Goal: Information Seeking & Learning: Learn about a topic

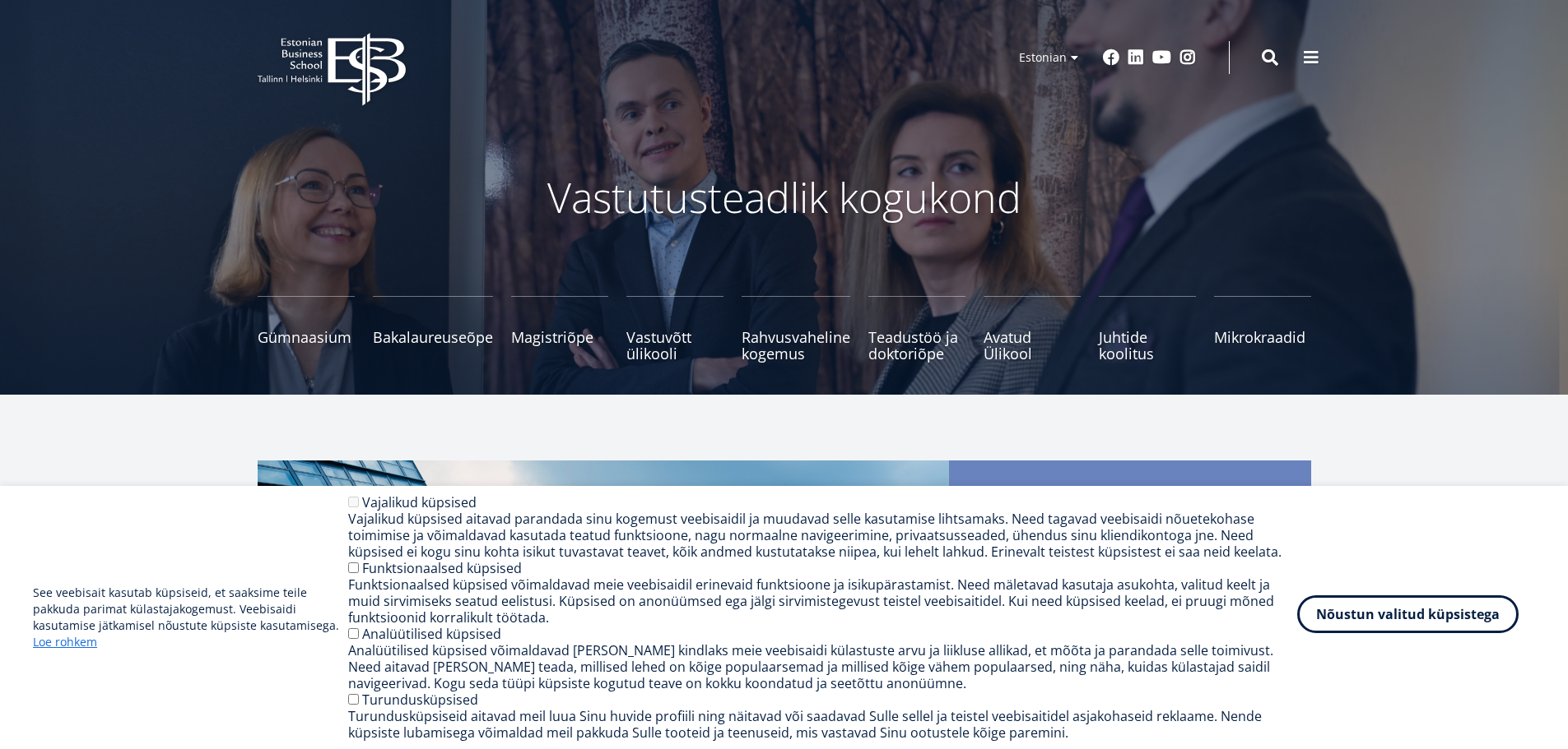
click at [1393, 622] on button "Nõustun valitud küpsistega" at bounding box center [1407, 615] width 222 height 38
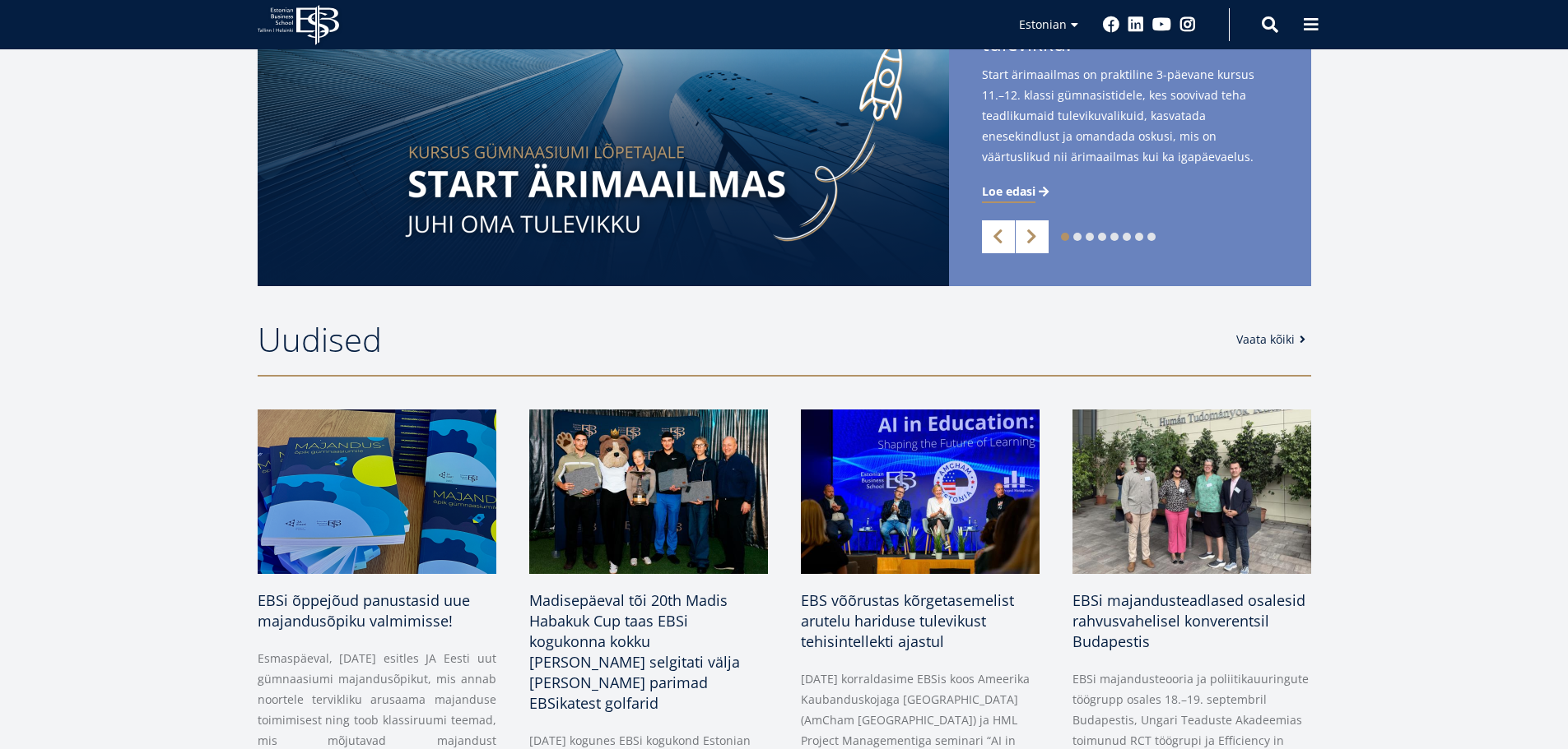
scroll to position [165, 0]
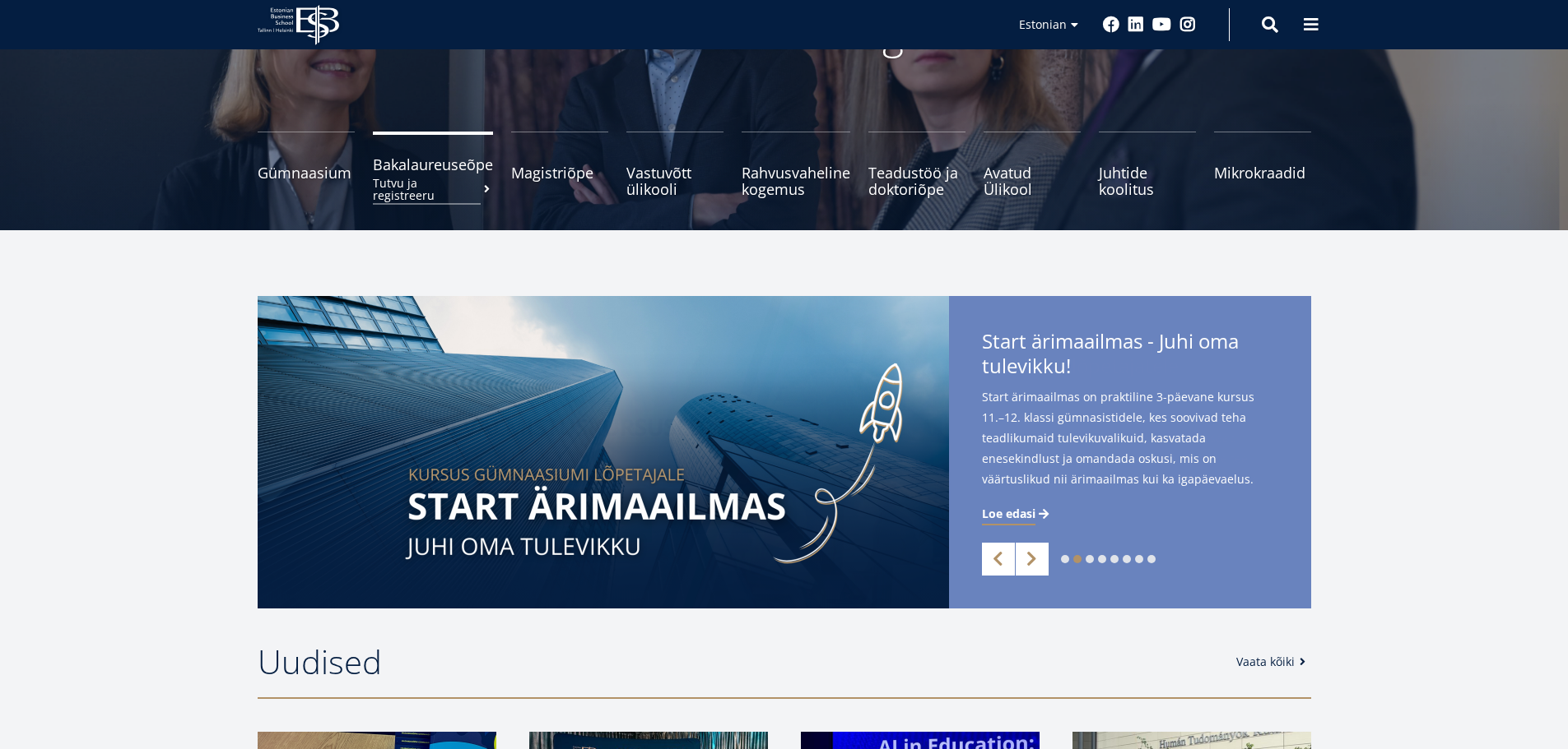
click at [436, 167] on span "Bakalaureuseõpe Tutvu ja registreeru" at bounding box center [433, 165] width 120 height 16
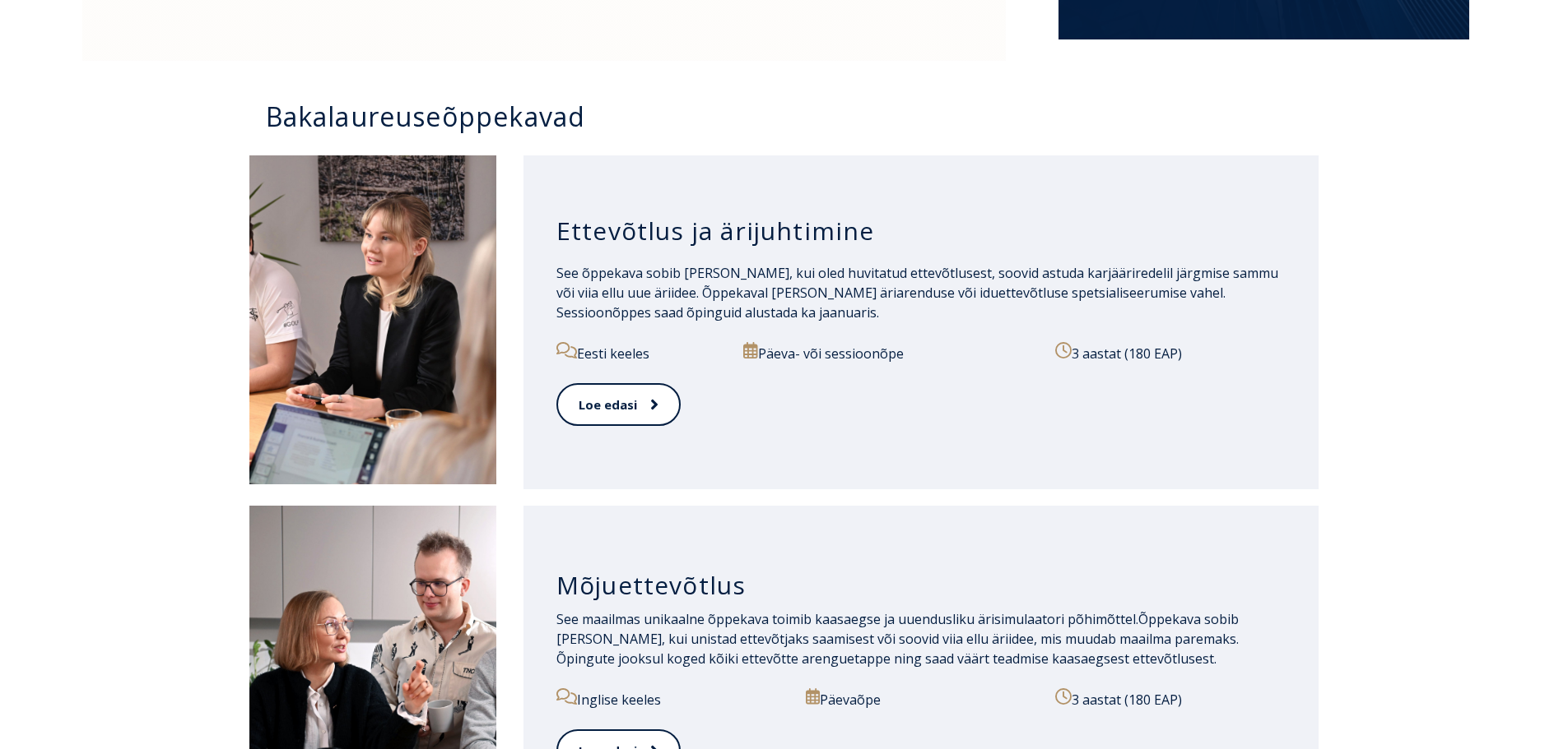
scroll to position [1234, 0]
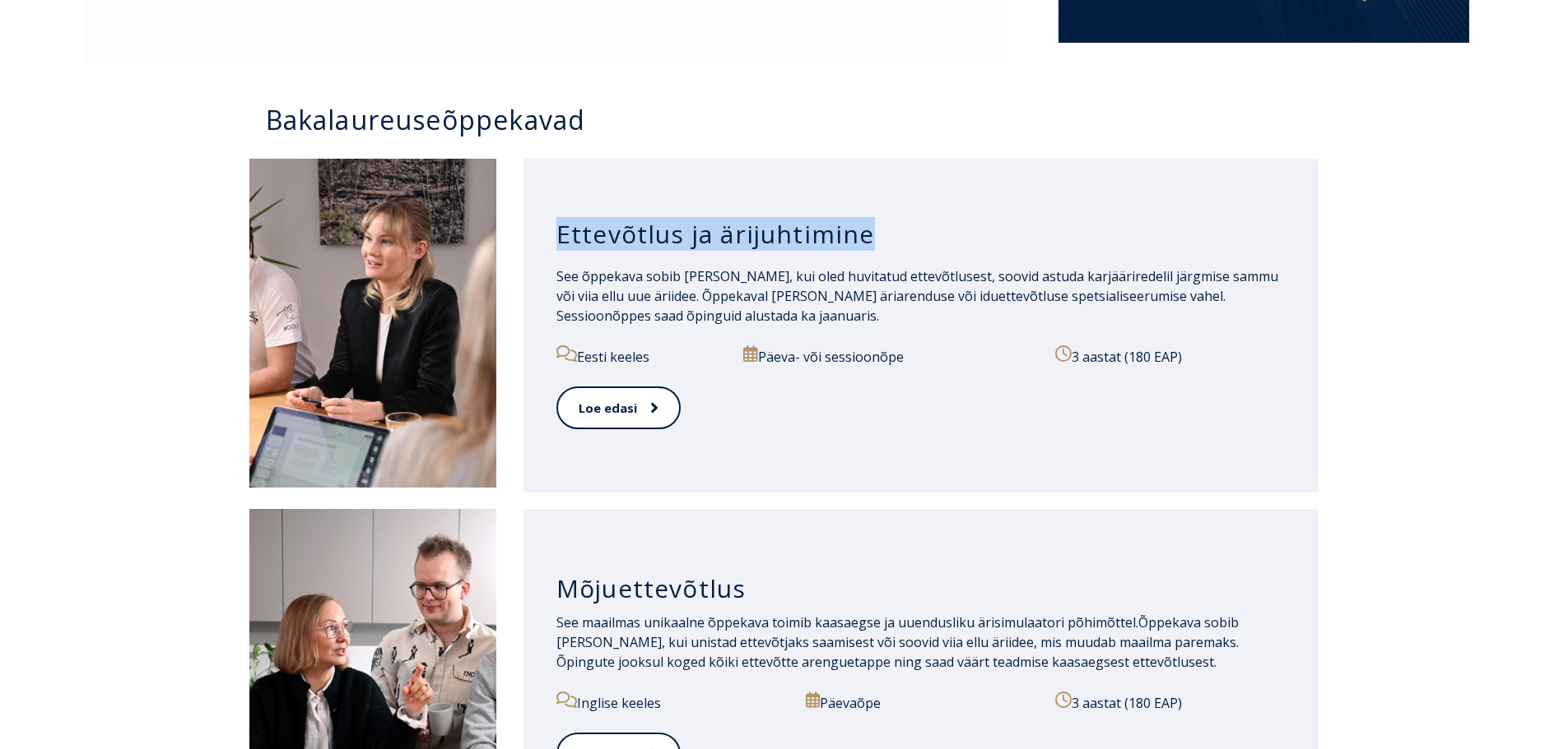
drag, startPoint x: 559, startPoint y: 233, endPoint x: 894, endPoint y: 254, distance: 335.7
click at [894, 254] on div "Ettevõtlus ja ärijuhtimine" at bounding box center [922, 235] width 730 height 64
click at [894, 256] on div "Ettevõtlus ja ärijuhtimine" at bounding box center [922, 235] width 730 height 64
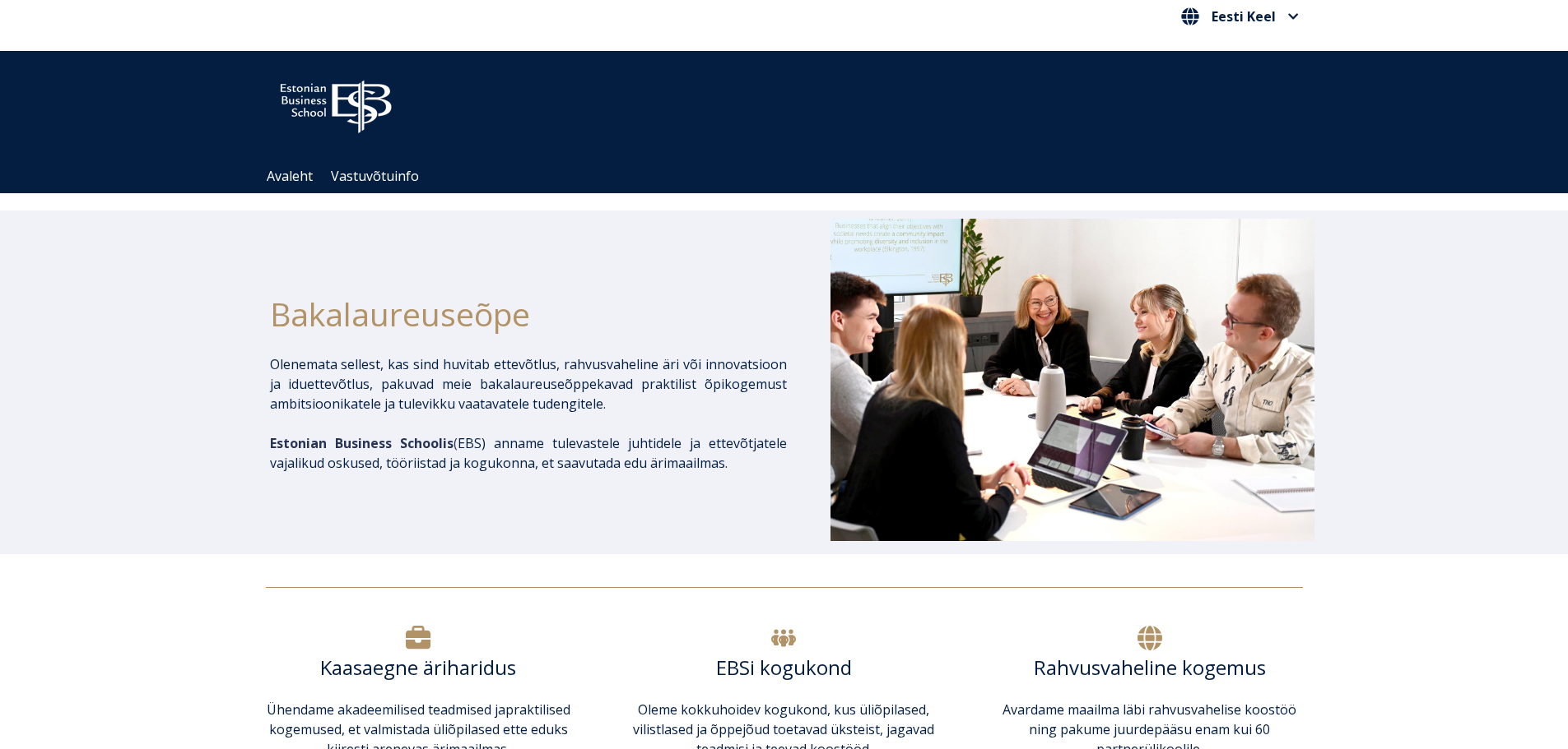
scroll to position [0, 0]
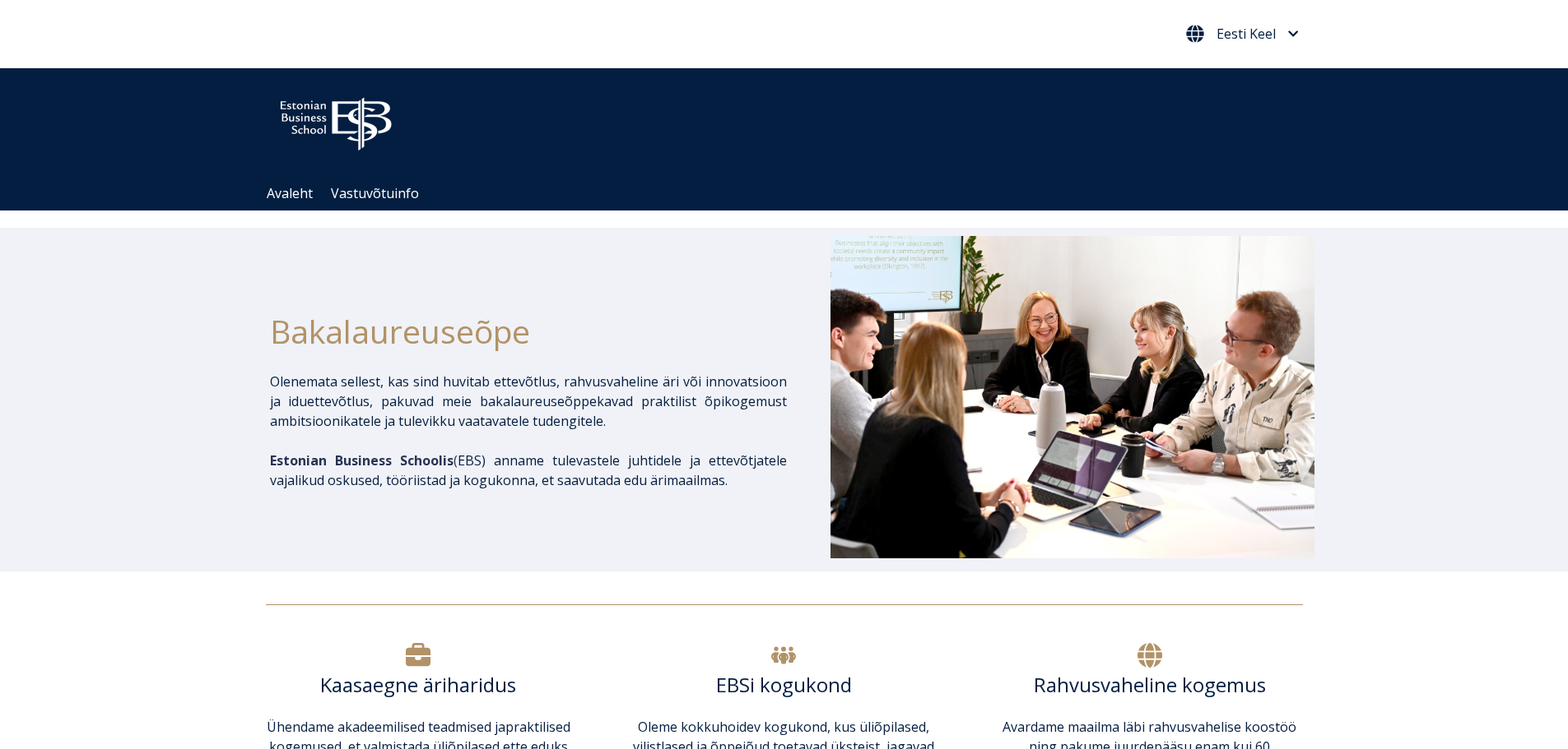
click at [1285, 39] on span "Eesti Keel" at bounding box center [1242, 34] width 113 height 18
click at [1262, 100] on link "Eesti Keel" at bounding box center [1239, 112] width 93 height 26
drag, startPoint x: 0, startPoint y: 0, endPoint x: 1267, endPoint y: 49, distance: 1267.9
click at [1269, 34] on span "Eesti Keel" at bounding box center [1246, 34] width 59 height 13
click at [1260, 71] on link "English" at bounding box center [1239, 69] width 93 height 26
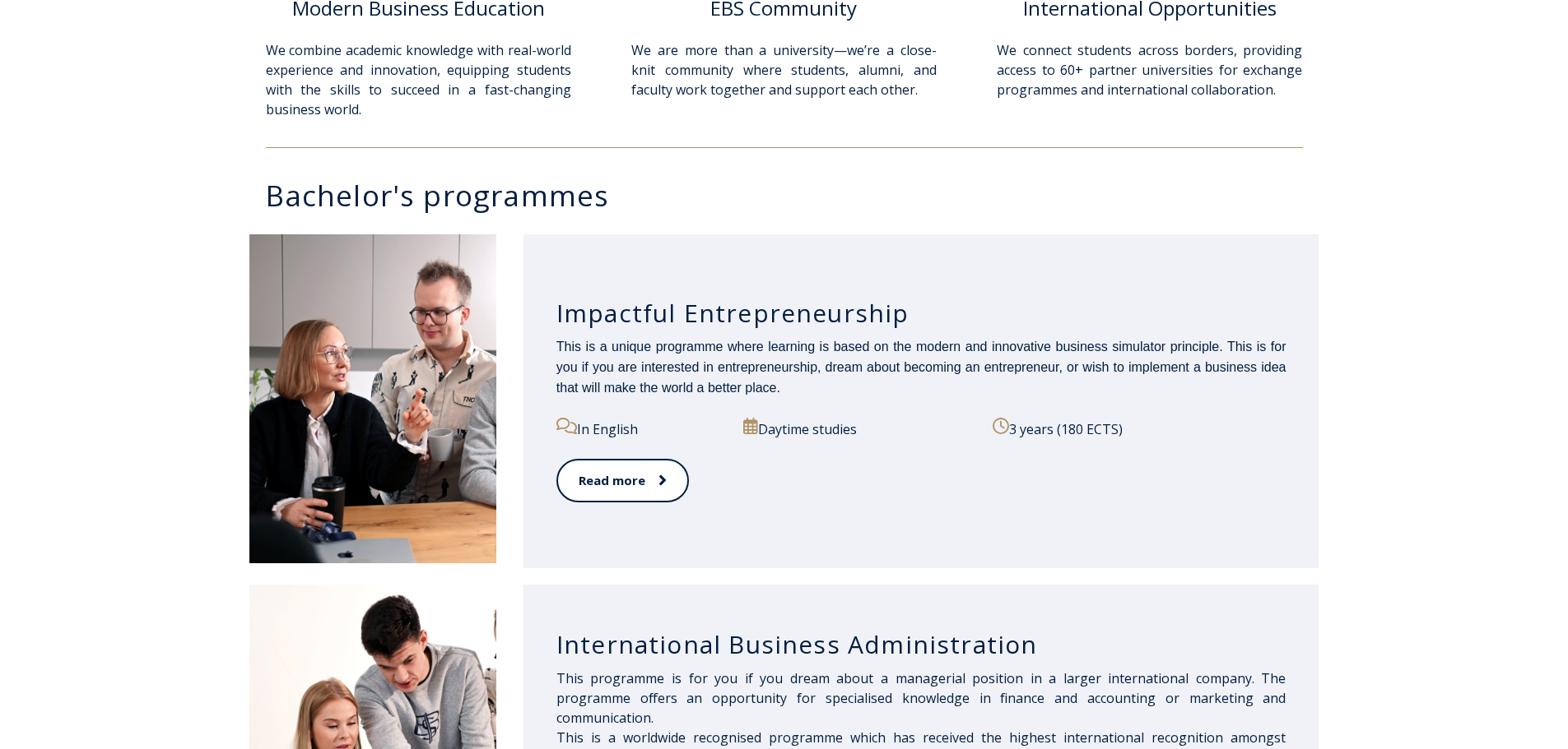
scroll to position [740, 0]
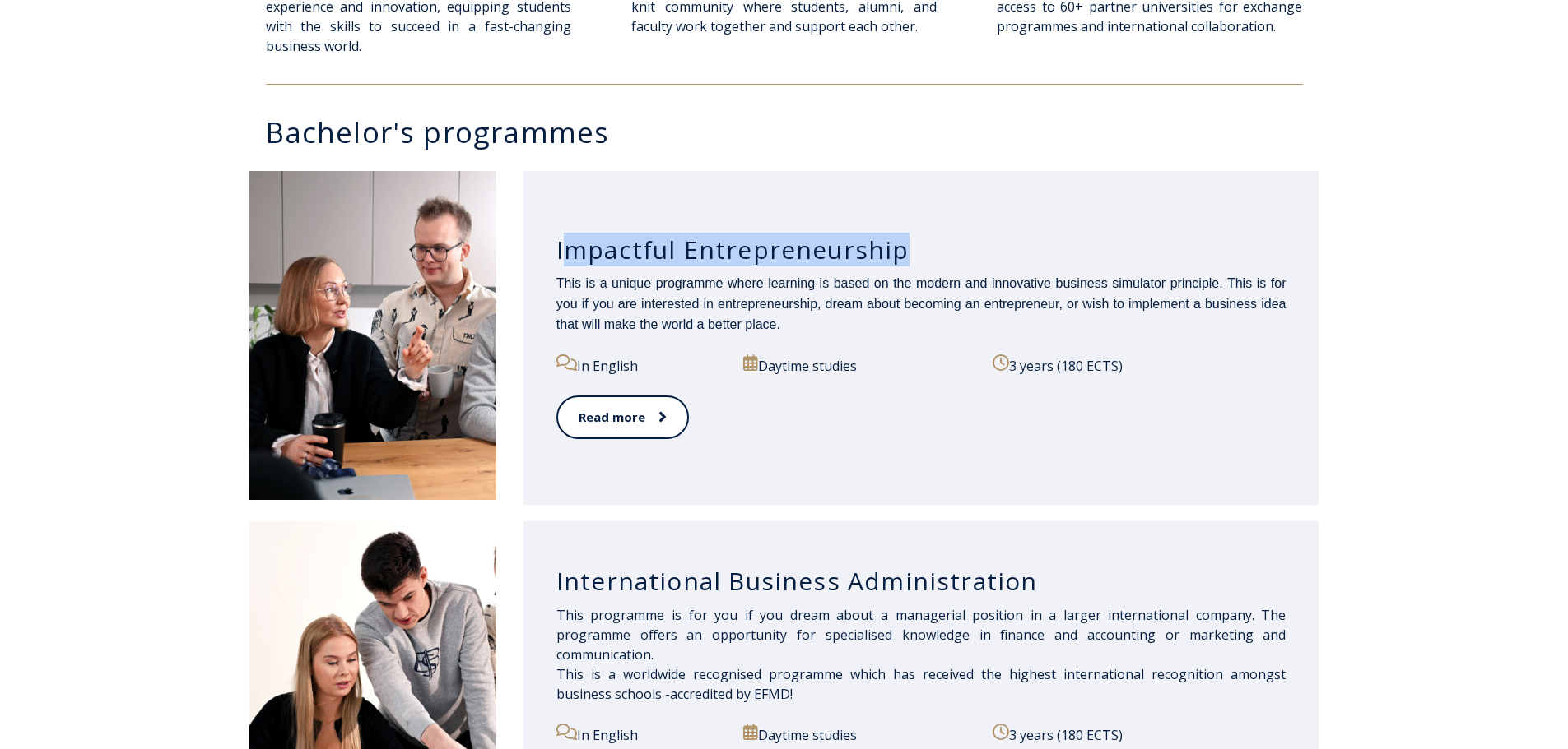
drag, startPoint x: 907, startPoint y: 254, endPoint x: 564, endPoint y: 259, distance: 343.0
click at [562, 258] on h3 "Impactful Entrepreneurship" at bounding box center [922, 250] width 730 height 31
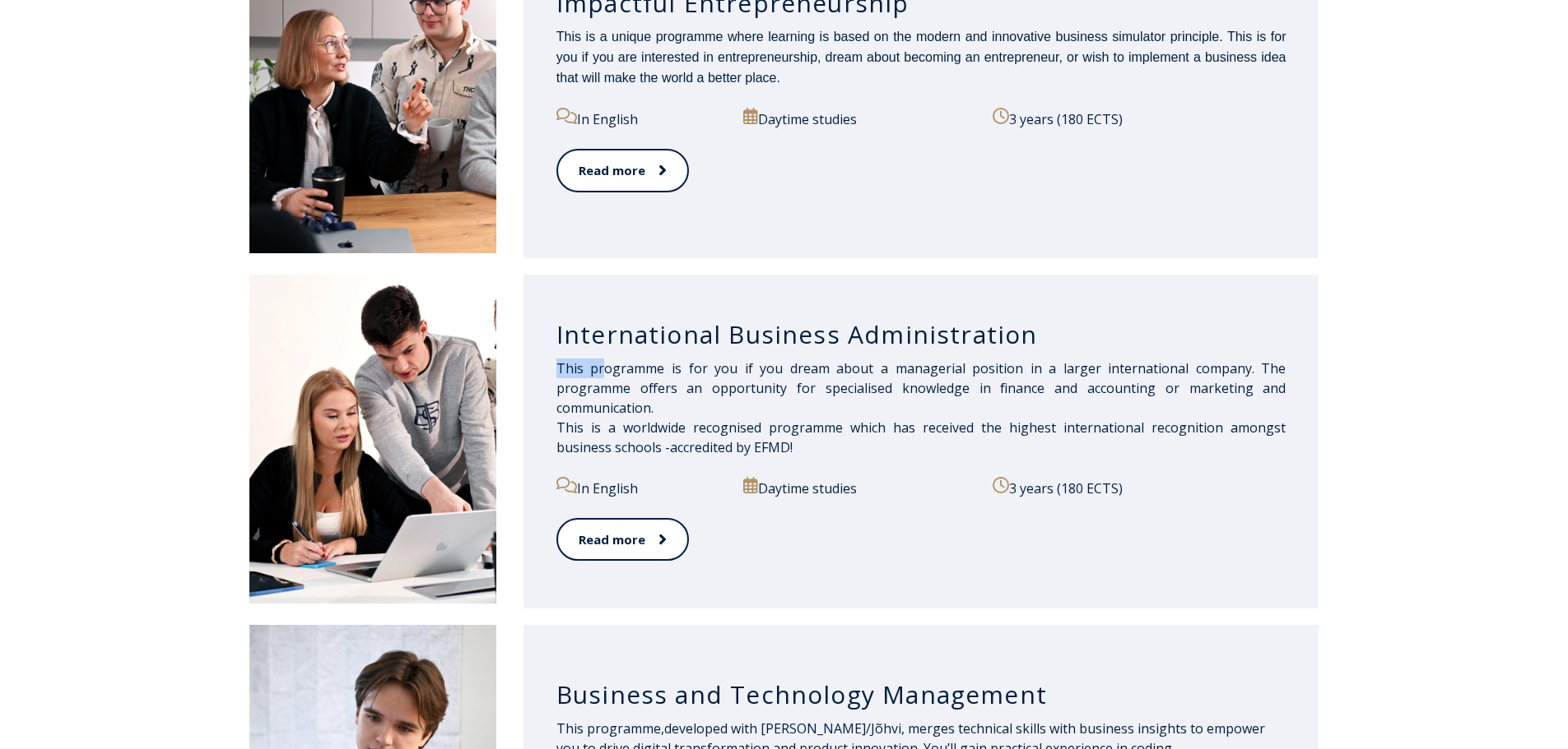
drag, startPoint x: 1024, startPoint y: 354, endPoint x: 602, endPoint y: 358, distance: 422.0
click at [602, 358] on div "International Business Administration This programme is for you if you dream ab…" at bounding box center [922, 442] width 796 height 334
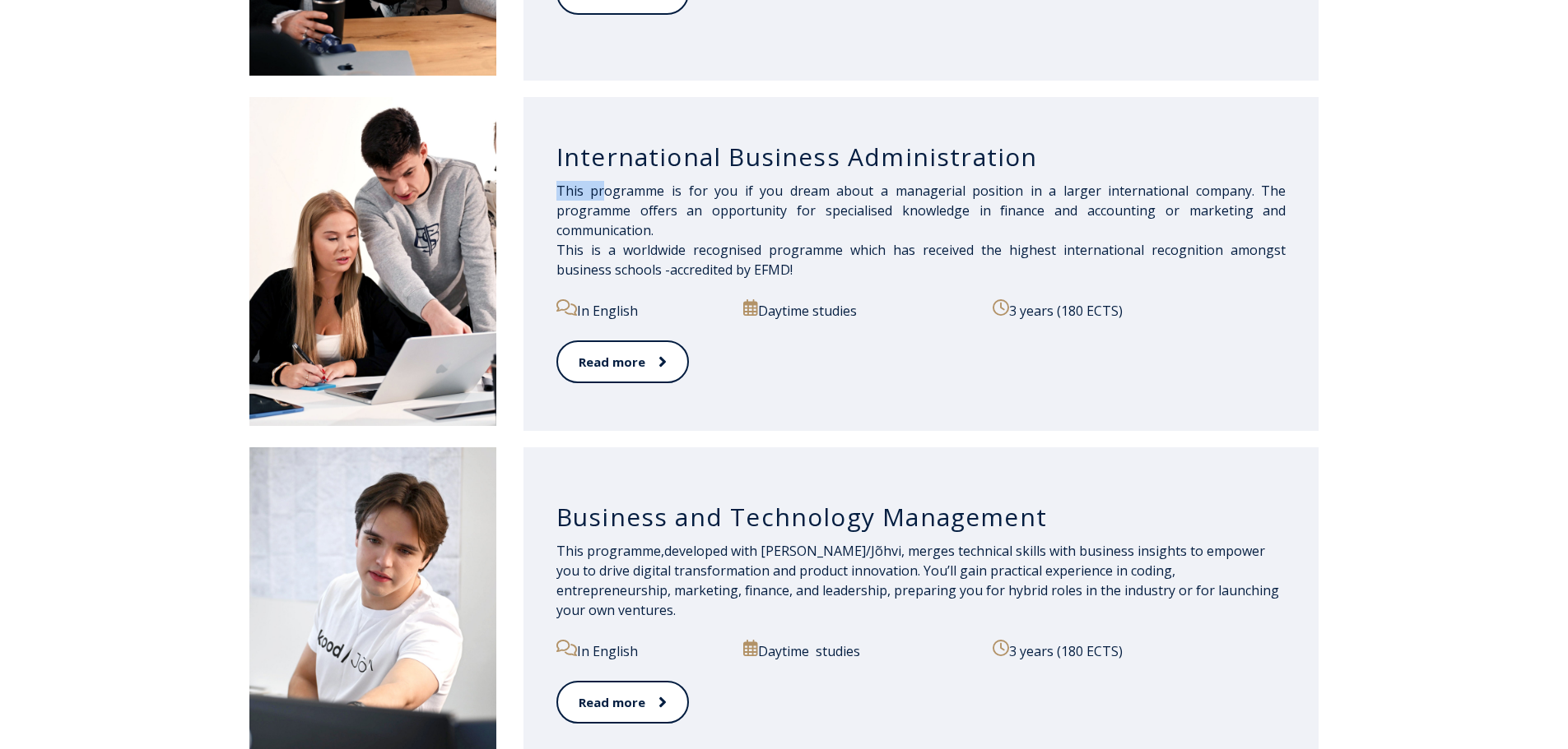
scroll to position [1234, 0]
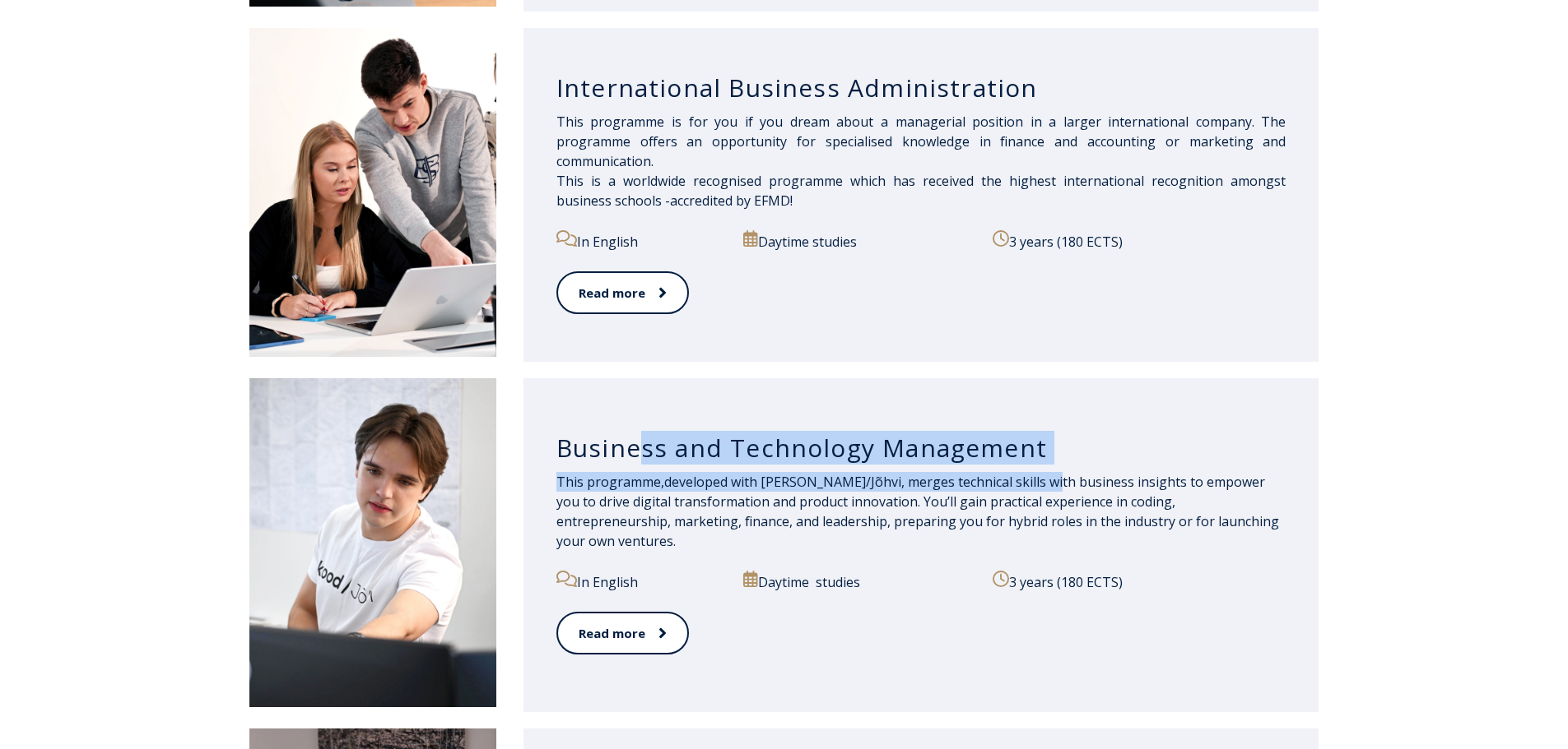
drag, startPoint x: 1009, startPoint y: 476, endPoint x: 632, endPoint y: 477, distance: 377.0
click at [632, 477] on div "Business and Technology Management This programme, developed with kood/Jõhvi, m…" at bounding box center [922, 546] width 796 height 334
click at [630, 472] on div "Business and Technology Management" at bounding box center [922, 444] width 730 height 56
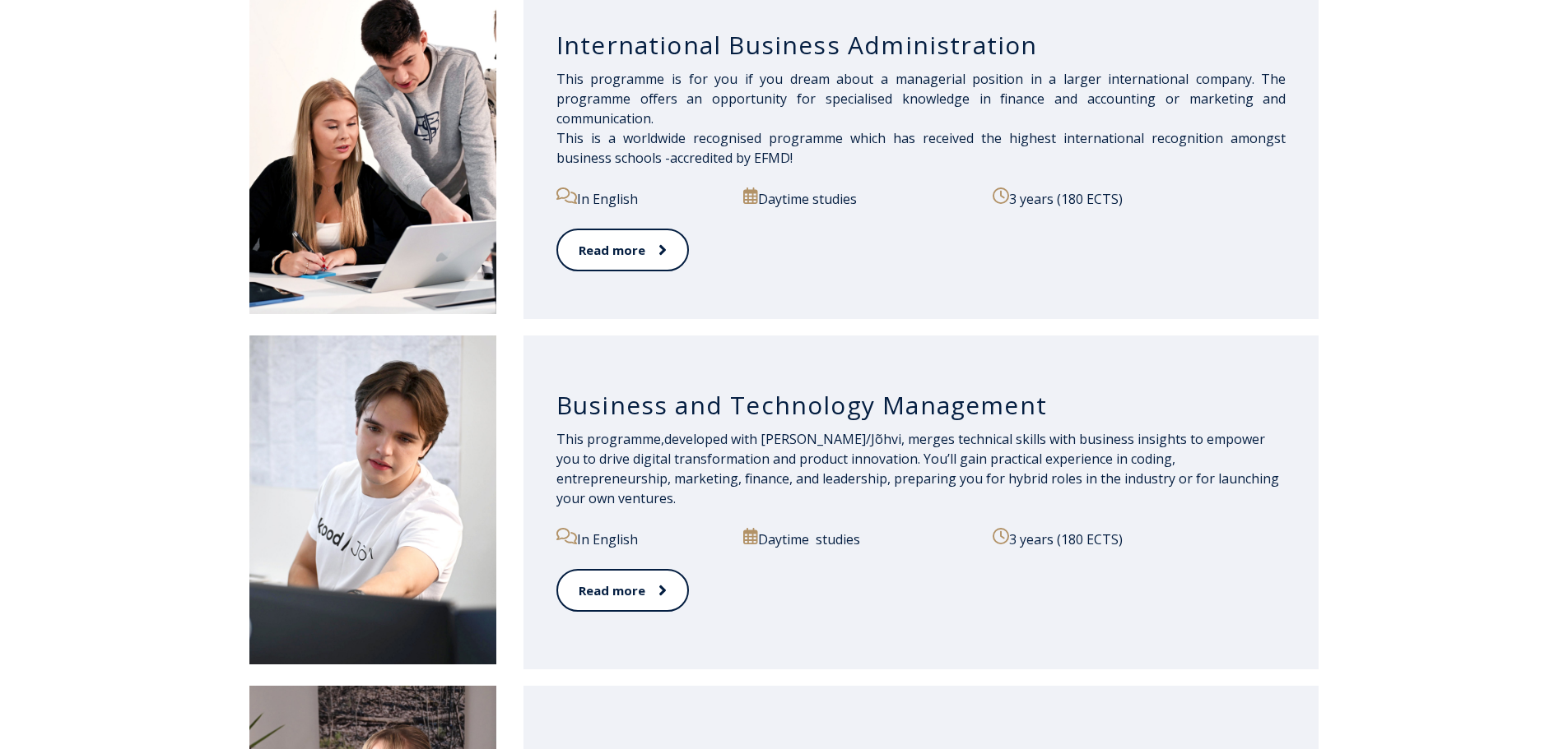
scroll to position [1563, 0]
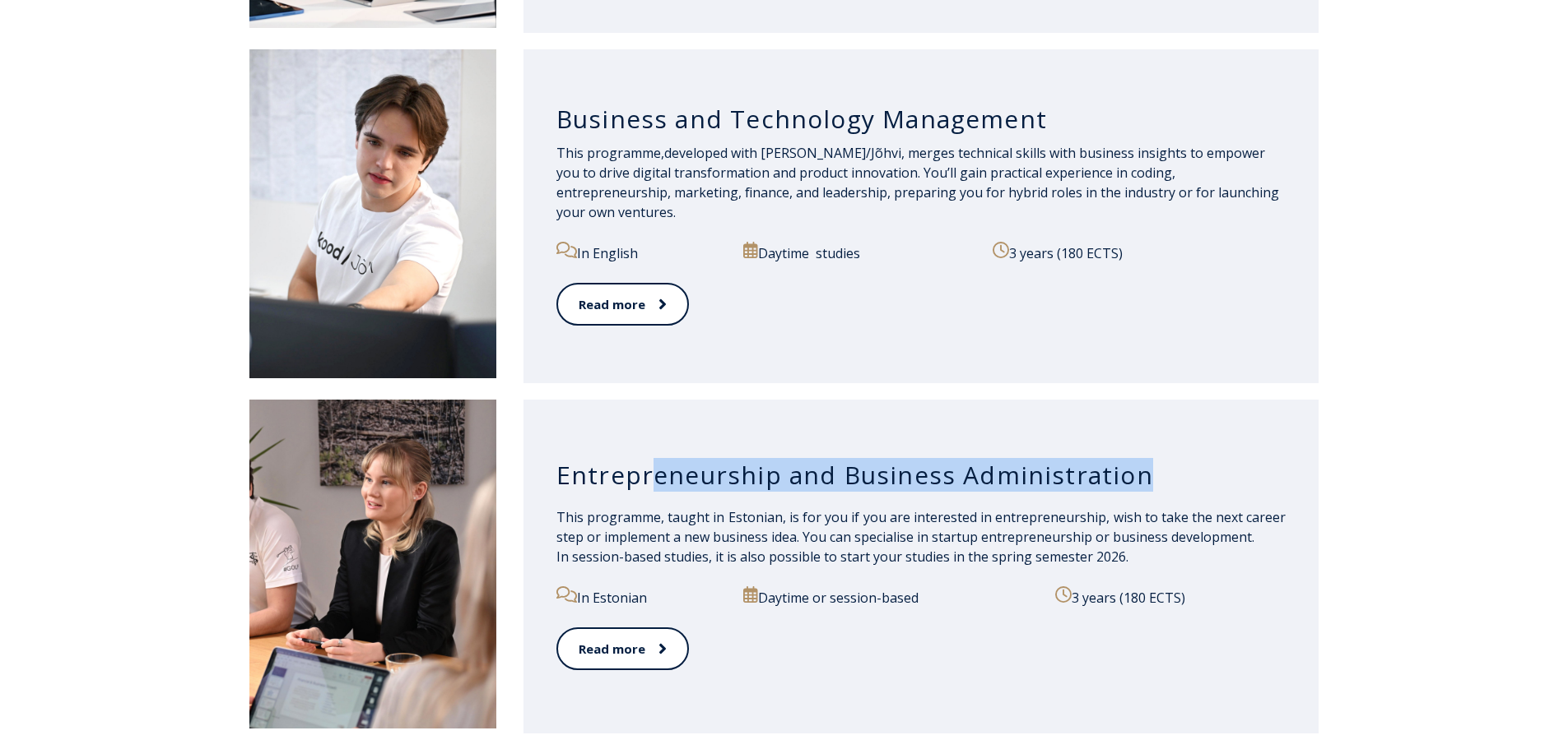
drag, startPoint x: 1149, startPoint y: 470, endPoint x: 652, endPoint y: 480, distance: 497.1
click at [652, 480] on h3 "Entrepreneurship and Business Administration" at bounding box center [922, 476] width 730 height 31
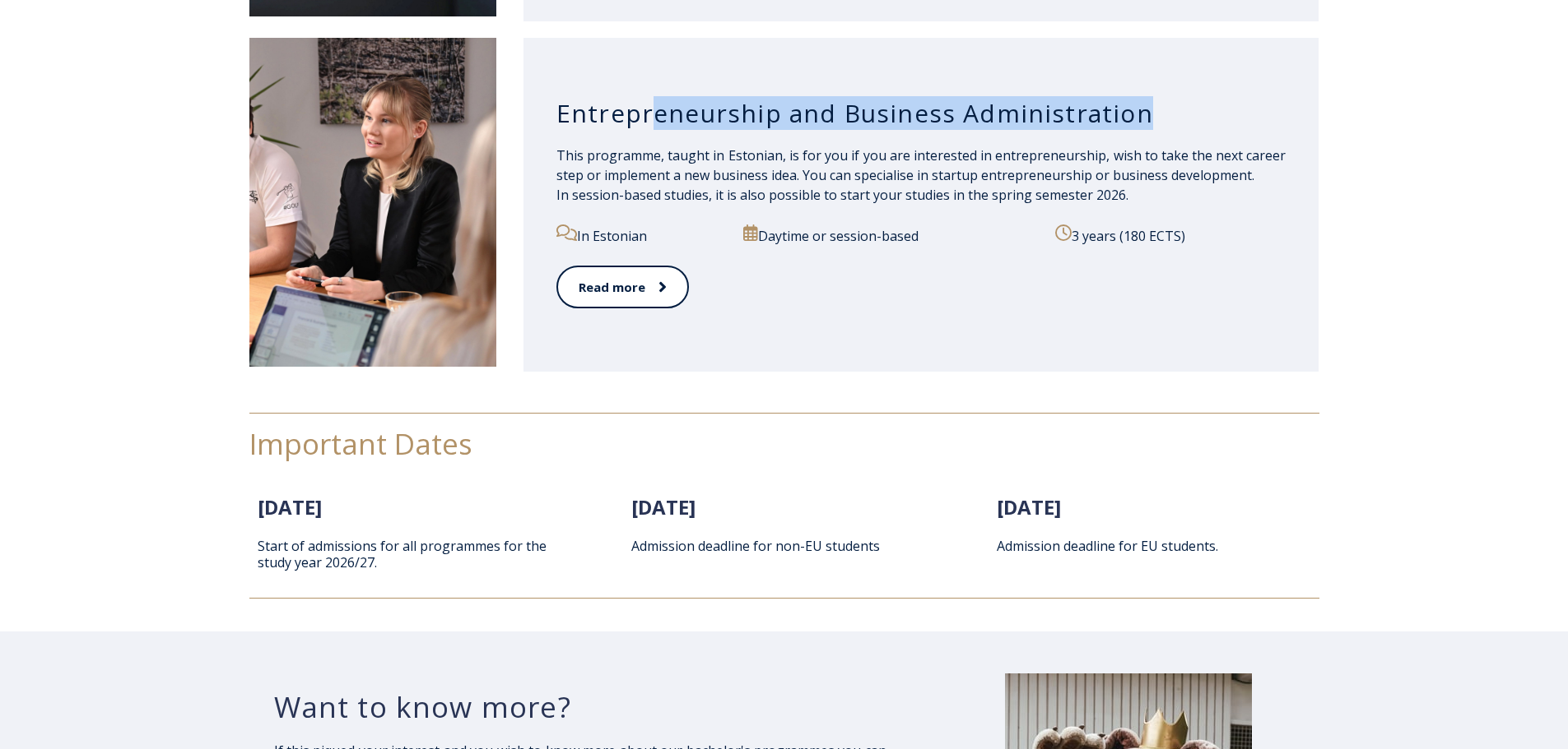
scroll to position [2056, 0]
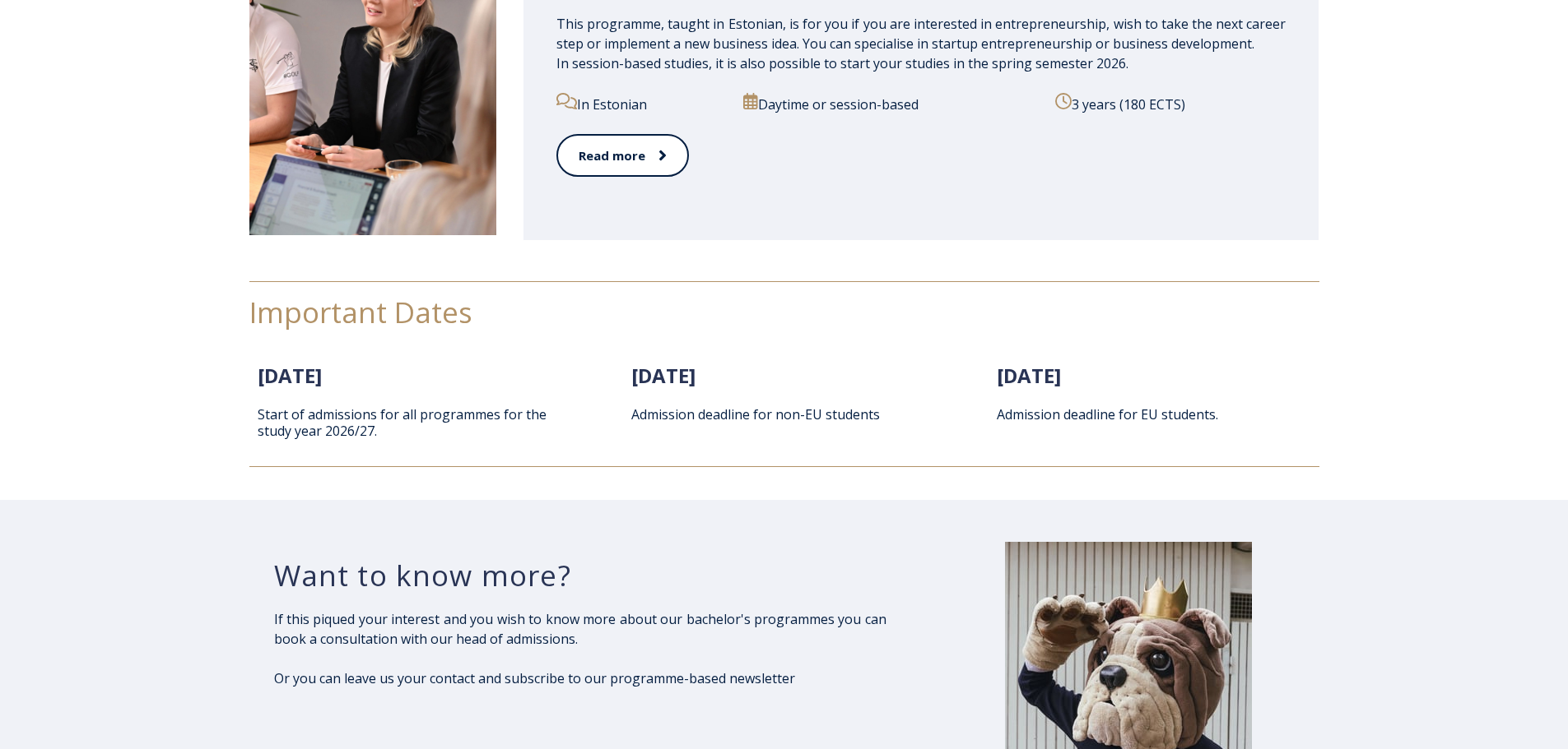
drag, startPoint x: 264, startPoint y: 374, endPoint x: 427, endPoint y: 378, distance: 163.0
click at [427, 378] on h2 "1. February 2026" at bounding box center [418, 374] width 322 height 25
drag, startPoint x: 890, startPoint y: 421, endPoint x: 644, endPoint y: 427, distance: 246.1
click at [644, 427] on div "1. April 2026 Admission deadline for non-EU students" at bounding box center [784, 402] width 306 height 94
click at [639, 429] on div "1. April 2026 Admission deadline for non-EU students" at bounding box center [784, 402] width 306 height 94
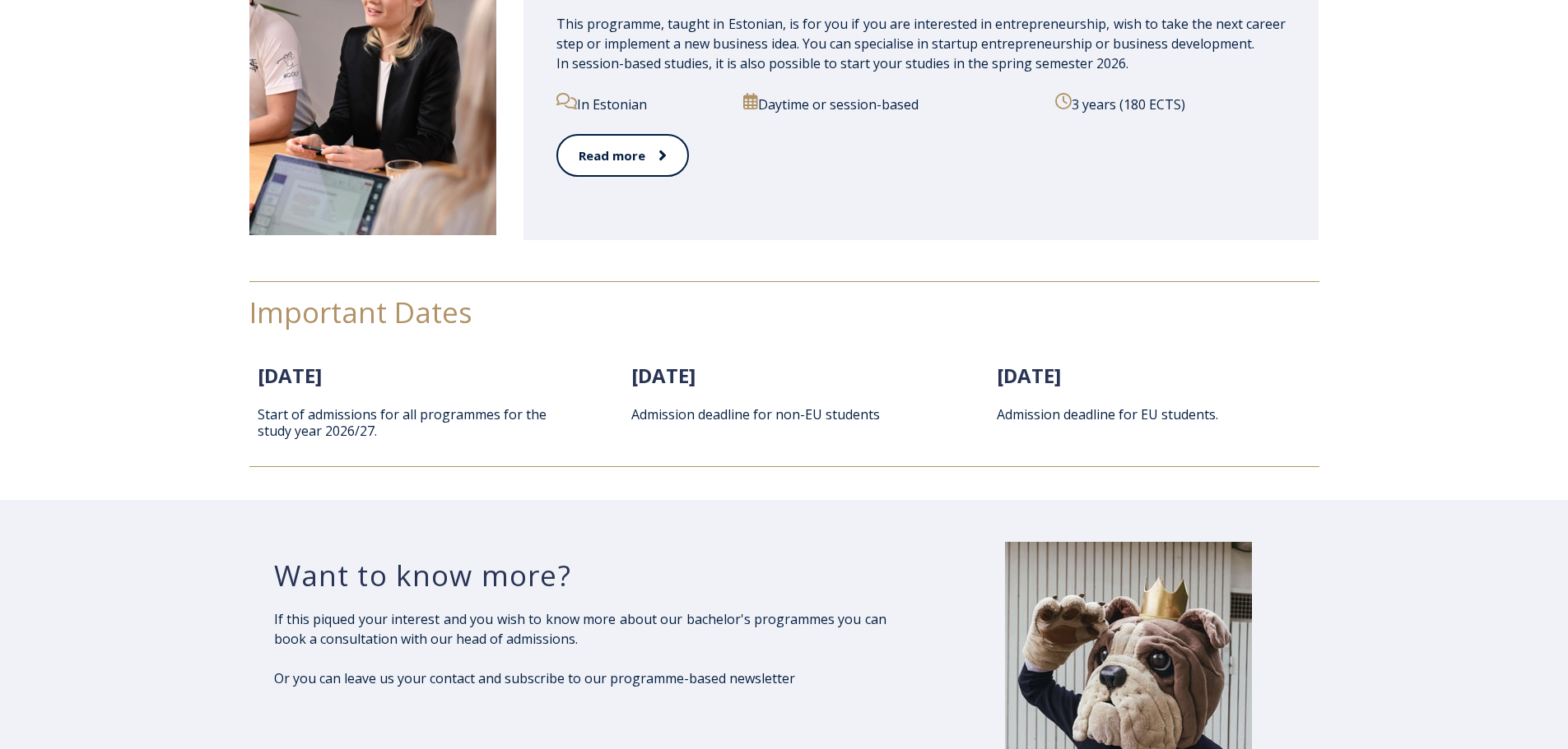
drag, startPoint x: 631, startPoint y: 375, endPoint x: 756, endPoint y: 379, distance: 125.1
click at [756, 379] on h2 "1. April 2026" at bounding box center [784, 374] width 306 height 25
drag, startPoint x: 987, startPoint y: 374, endPoint x: 822, endPoint y: 394, distance: 166.2
click at [1178, 387] on div "1. June 2025 Admission deadline for EU students." at bounding box center [1149, 402] width 338 height 95
drag, startPoint x: 763, startPoint y: 384, endPoint x: 626, endPoint y: 375, distance: 137.3
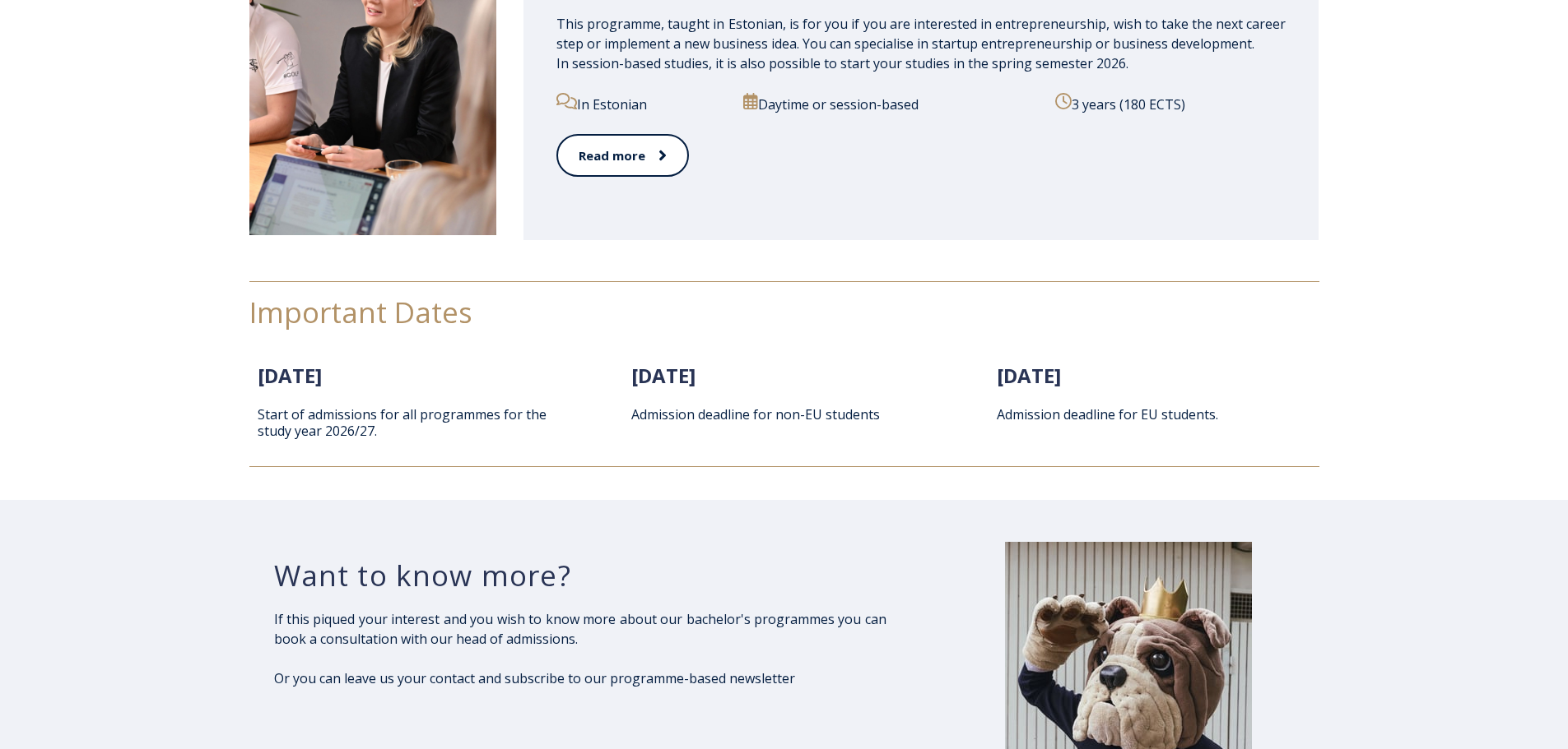
click at [626, 375] on div "1. April 2026 Admission deadline for non-EU students" at bounding box center [784, 402] width 338 height 95
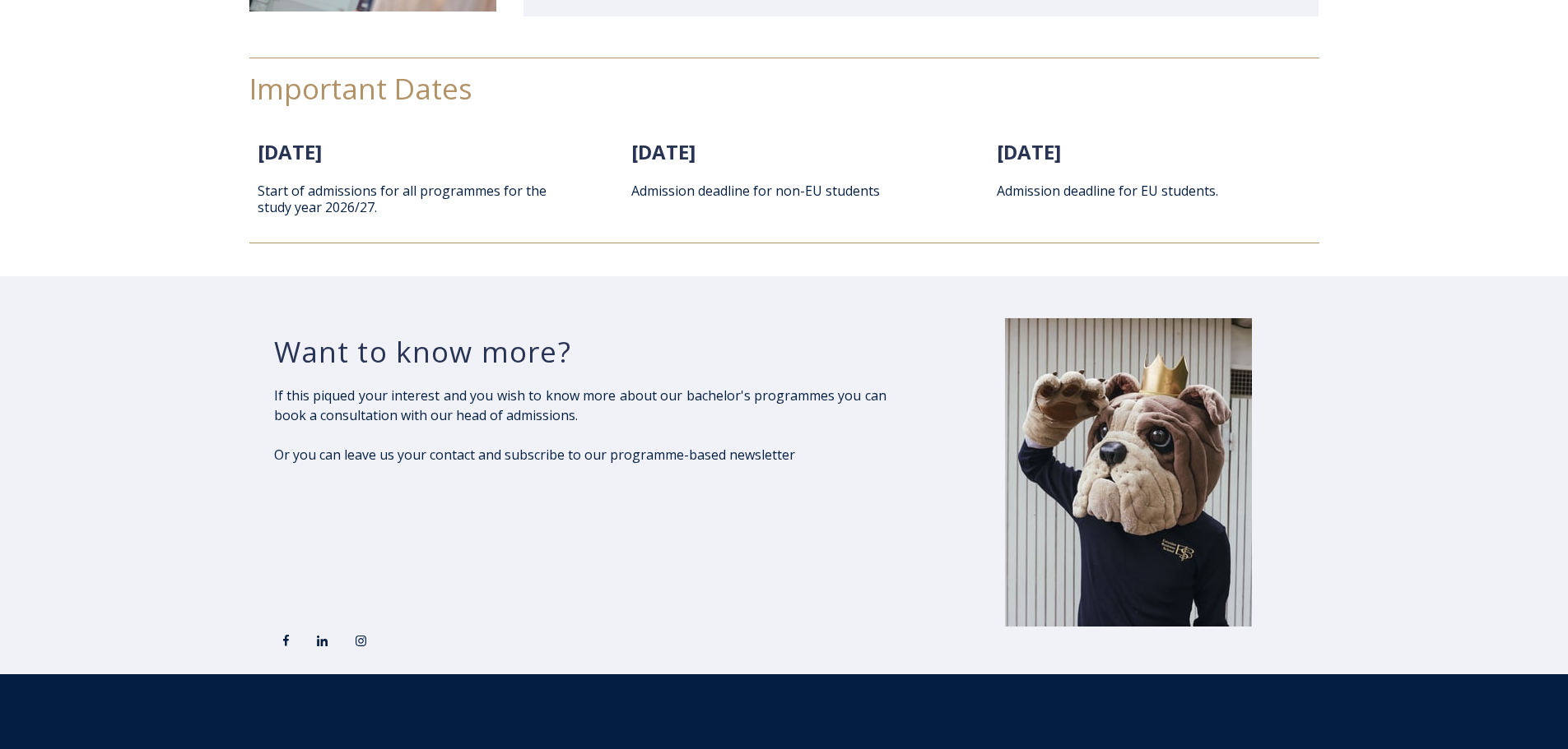
scroll to position [2221, 0]
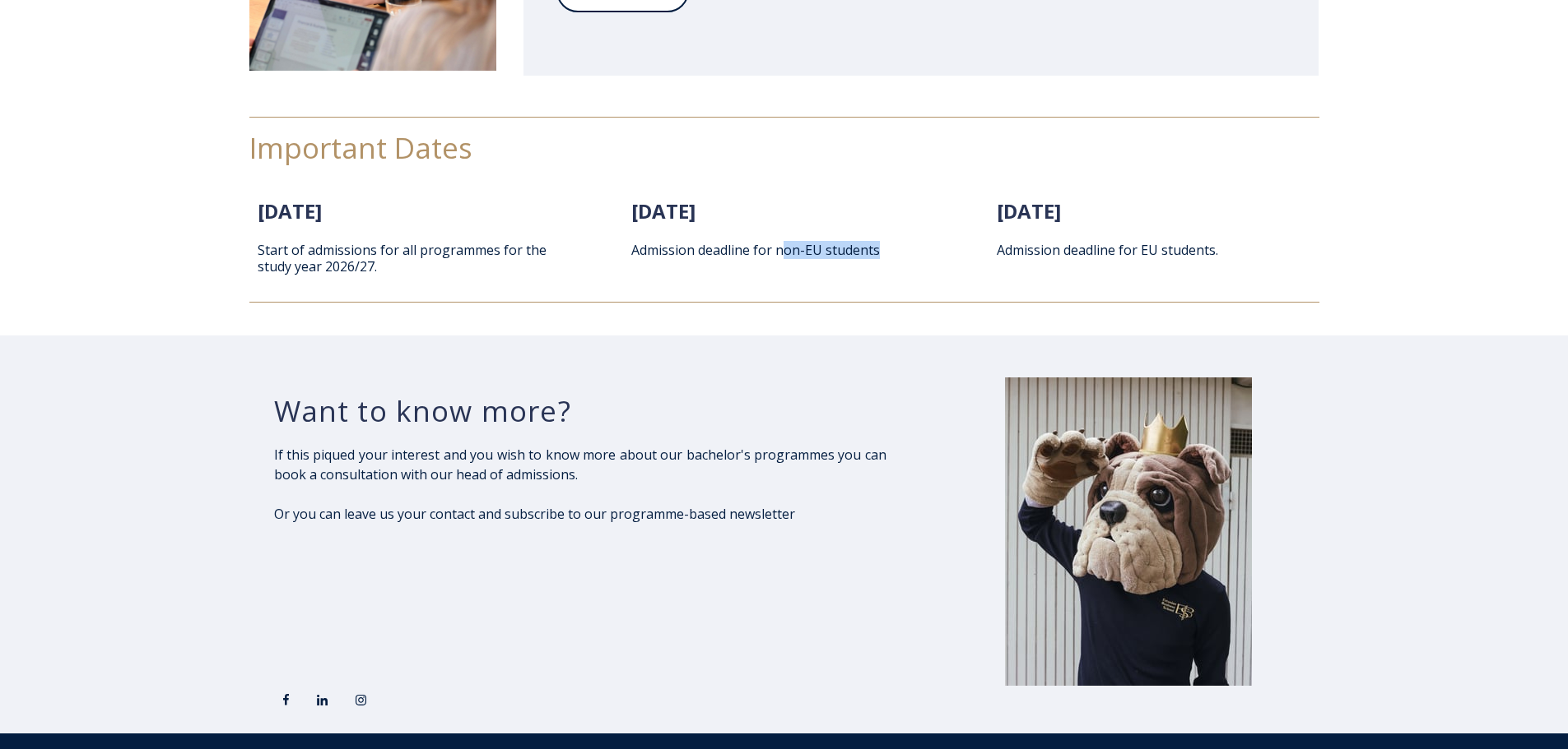
drag, startPoint x: 831, startPoint y: 253, endPoint x: 786, endPoint y: 257, distance: 45.2
click at [786, 257] on p "Admission deadline for non-EU students" at bounding box center [784, 250] width 306 height 16
click at [884, 373] on div "Want to know more? If this piqued your interest and you wish to know more about…" at bounding box center [581, 535] width 613 height 382
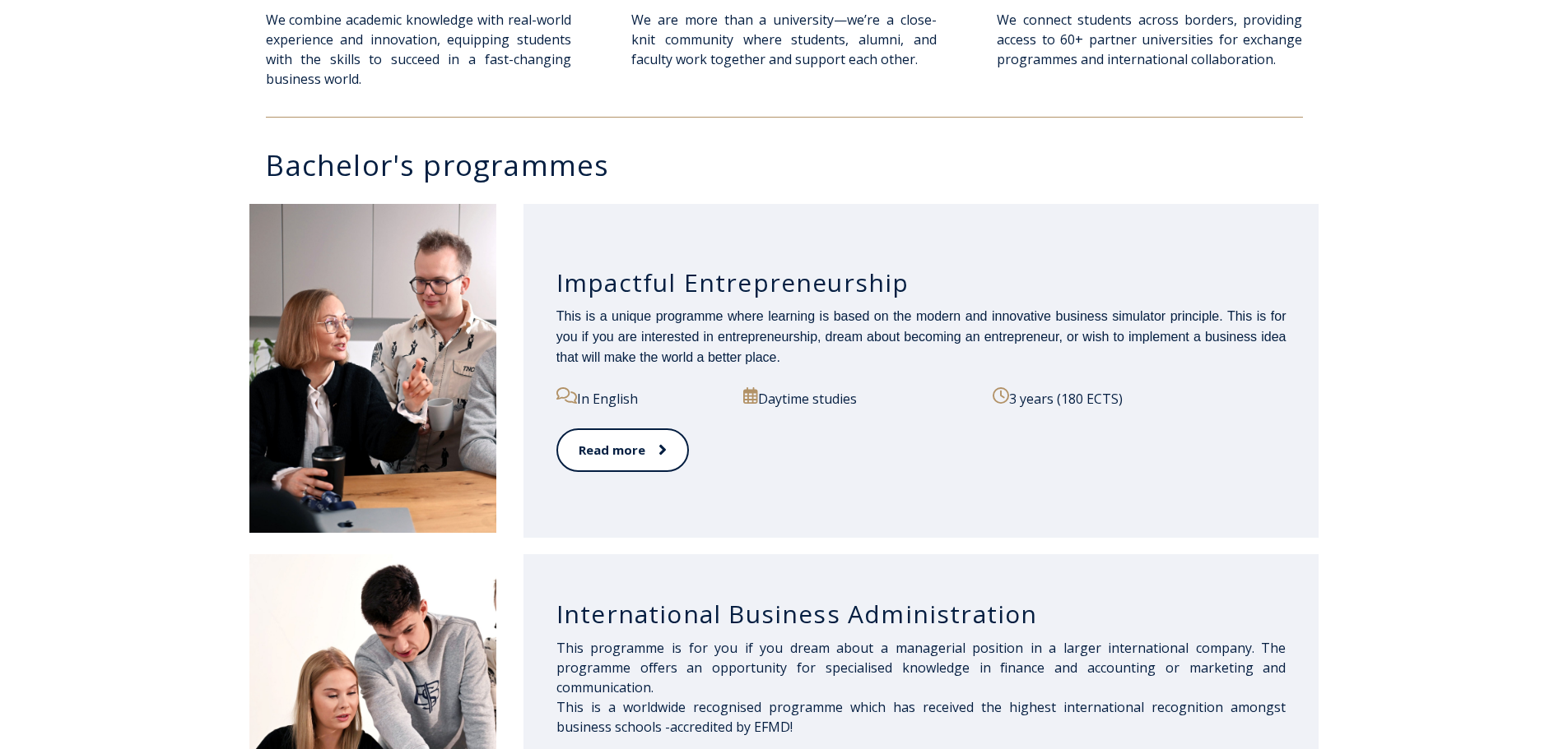
scroll to position [672, 0]
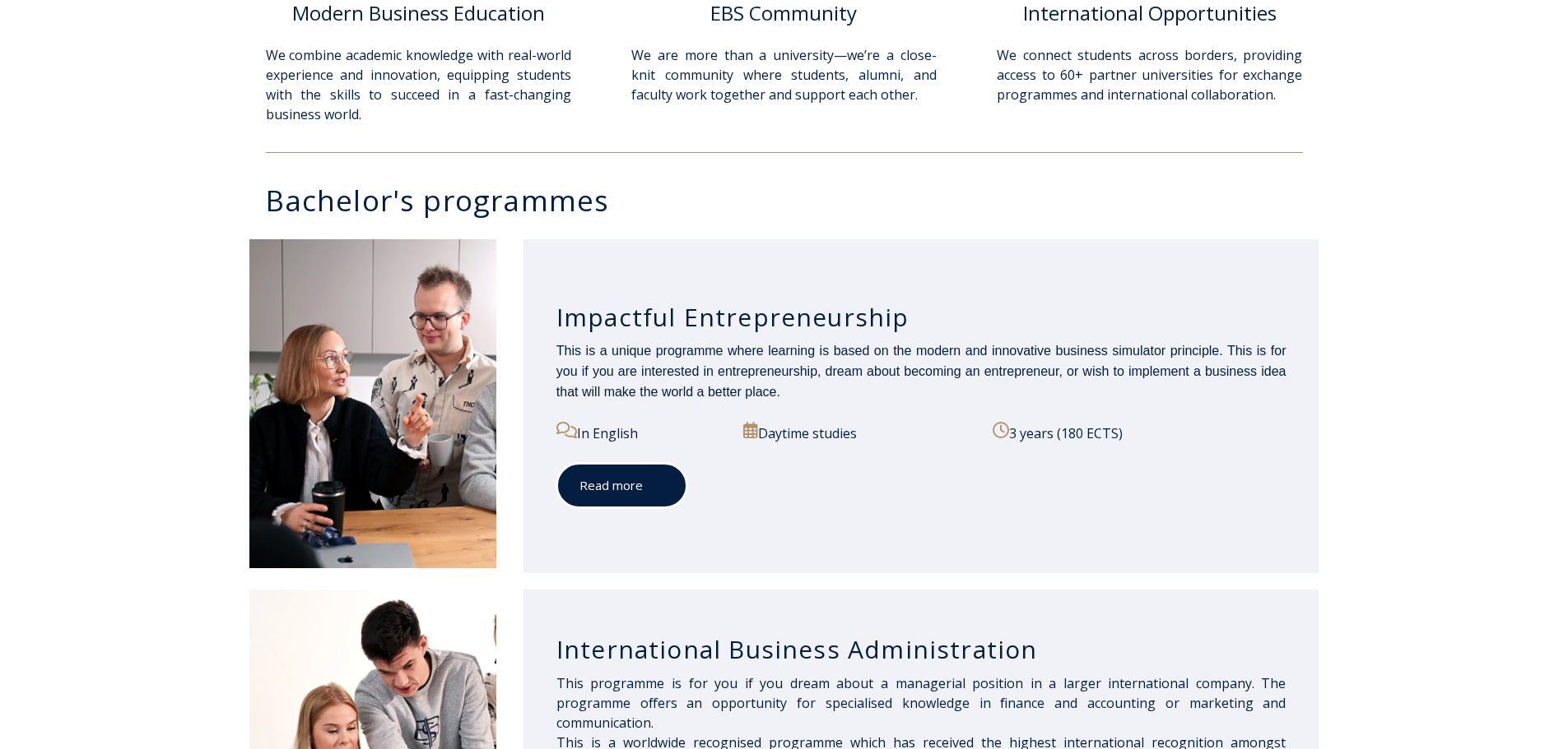
click at [661, 476] on link "Read more" at bounding box center [622, 486] width 131 height 45
